Goal: Information Seeking & Learning: Learn about a topic

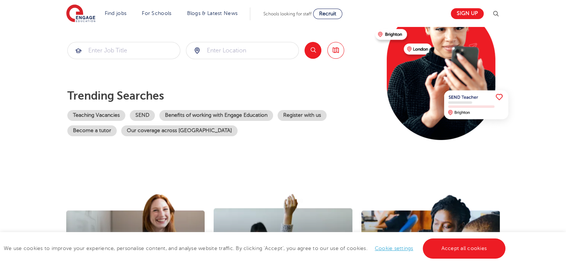
scroll to position [99, 0]
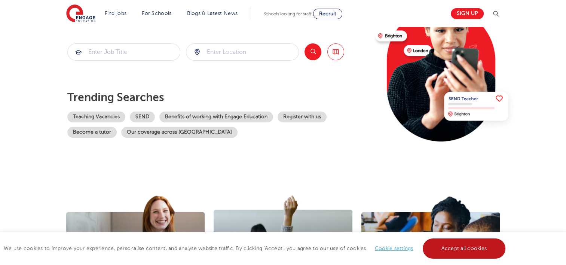
click at [469, 251] on link "Accept all cookies" at bounding box center [464, 248] width 83 height 20
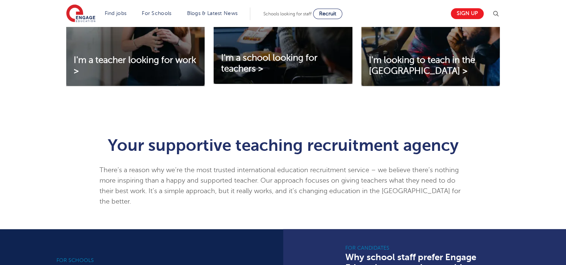
scroll to position [330, 0]
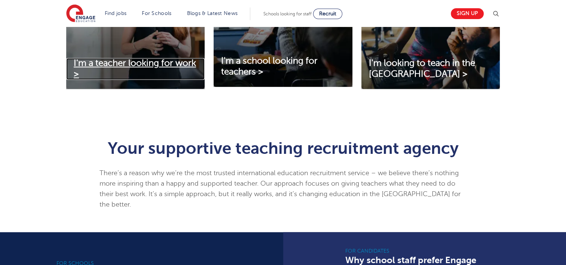
click at [140, 63] on span "I'm a teacher looking for work >" at bounding box center [135, 68] width 122 height 21
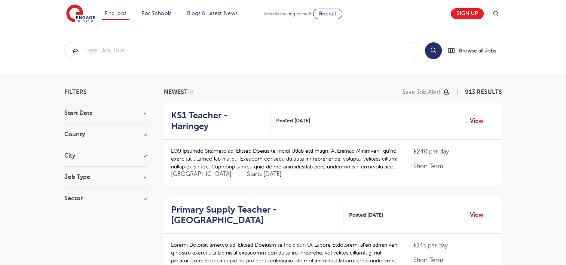
click at [100, 133] on h3 "County" at bounding box center [105, 134] width 82 height 6
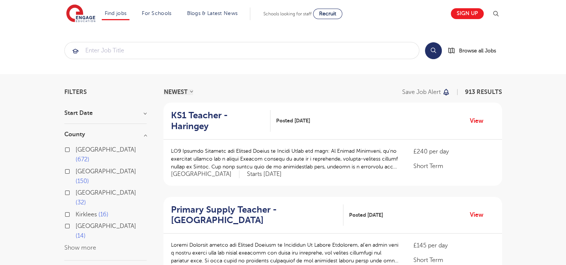
click at [76, 166] on label "Hertfordshire 150" at bounding box center [111, 176] width 71 height 20
click at [76, 168] on input "Hertfordshire 150" at bounding box center [78, 170] width 5 height 5
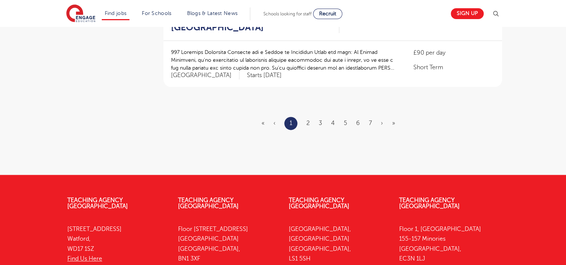
scroll to position [946, 0]
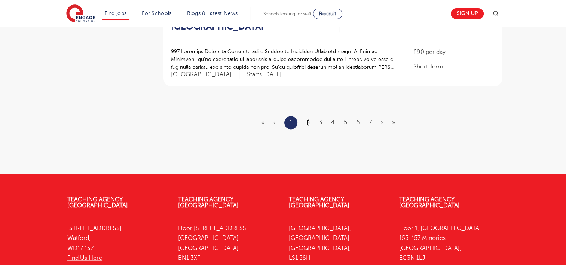
click at [308, 124] on link "2" at bounding box center [307, 122] width 3 height 7
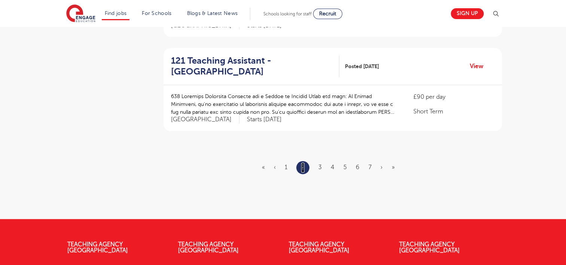
scroll to position [905, 0]
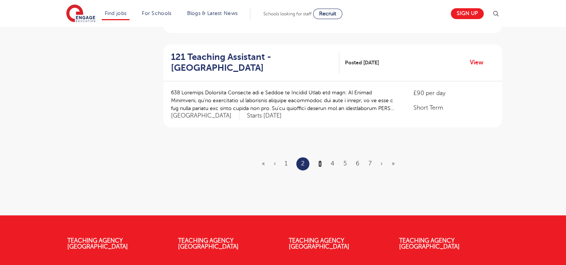
click at [320, 160] on link "3" at bounding box center [319, 163] width 3 height 7
